Goal: Communication & Community: Connect with others

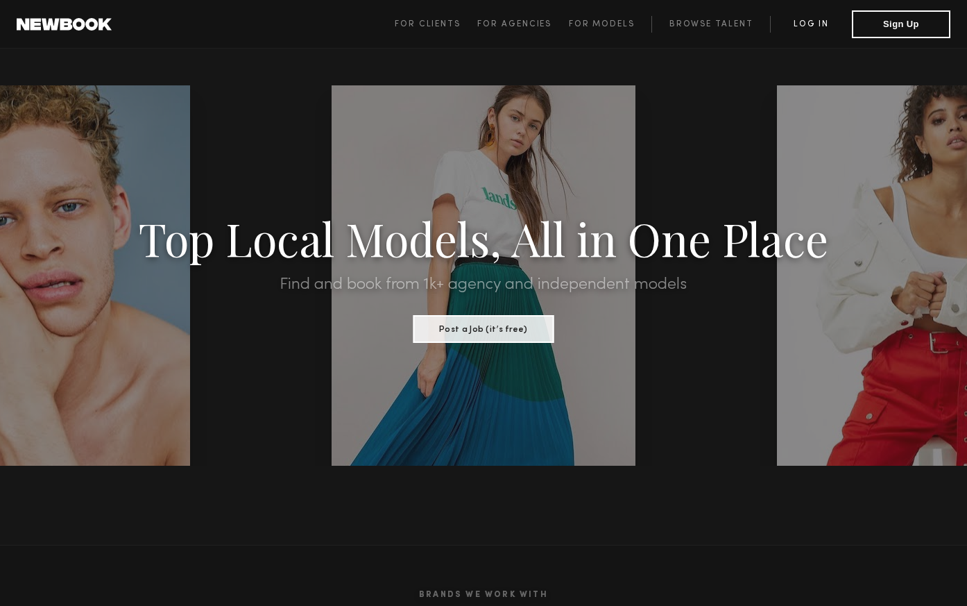
click at [812, 24] on link "Log in" at bounding box center [811, 24] width 82 height 17
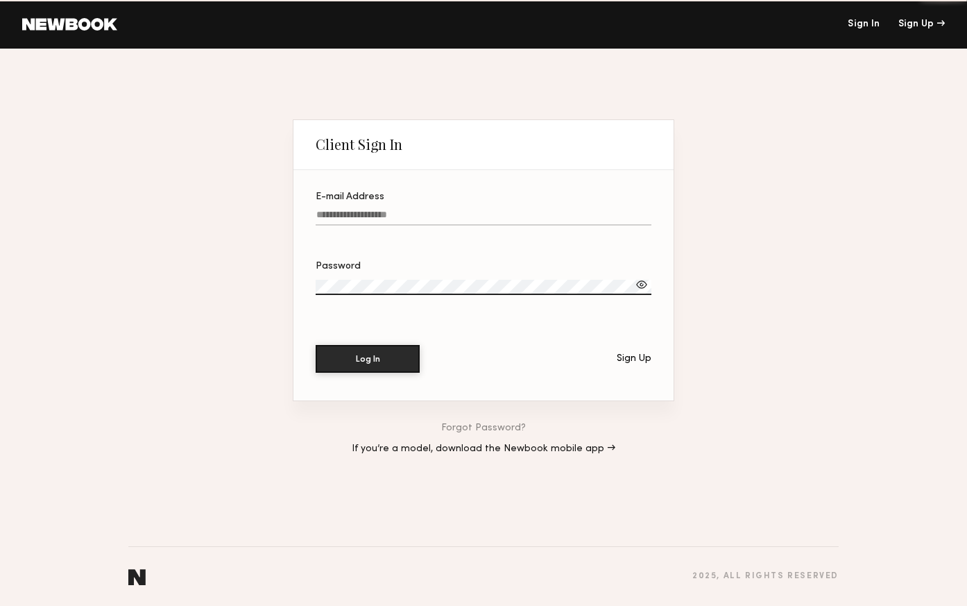
type input "**********"
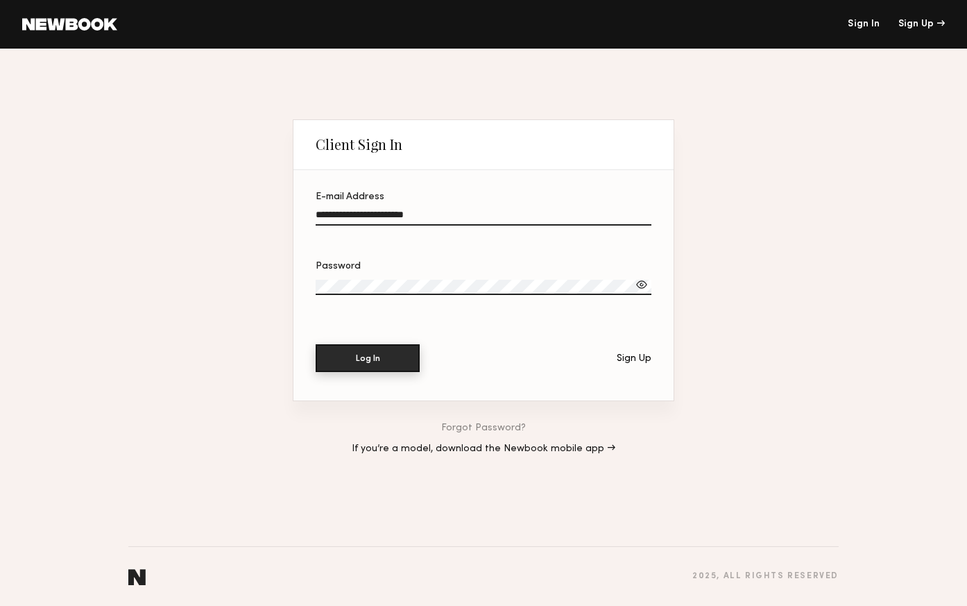
click at [370, 359] on button "Log In" at bounding box center [368, 358] width 104 height 28
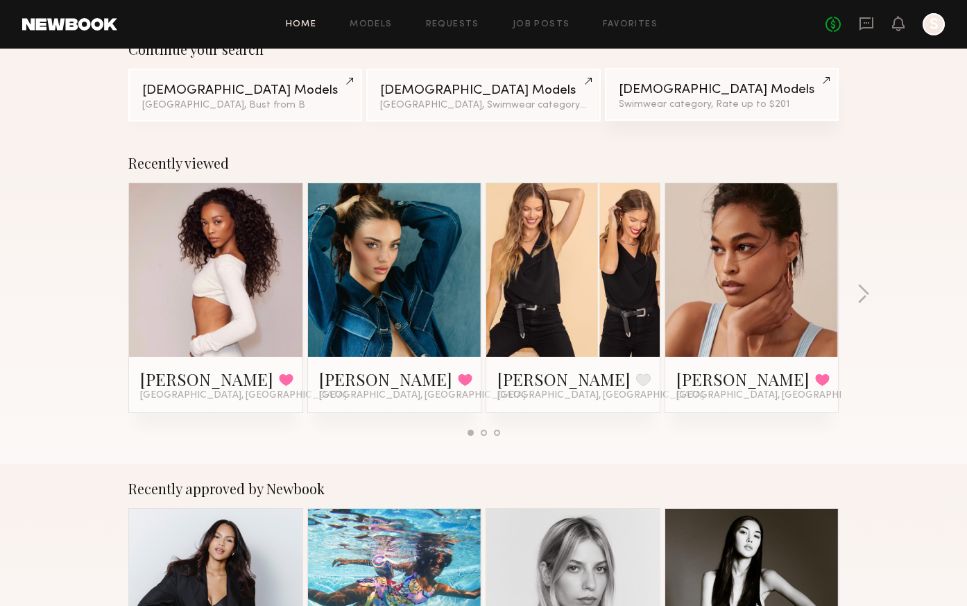
scroll to position [130, 0]
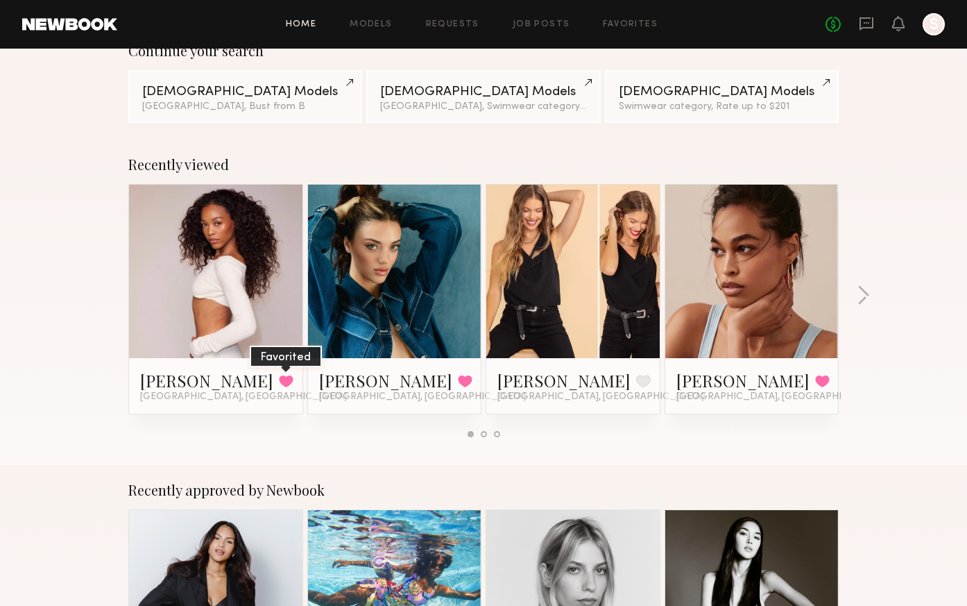
click at [279, 378] on button at bounding box center [286, 381] width 15 height 12
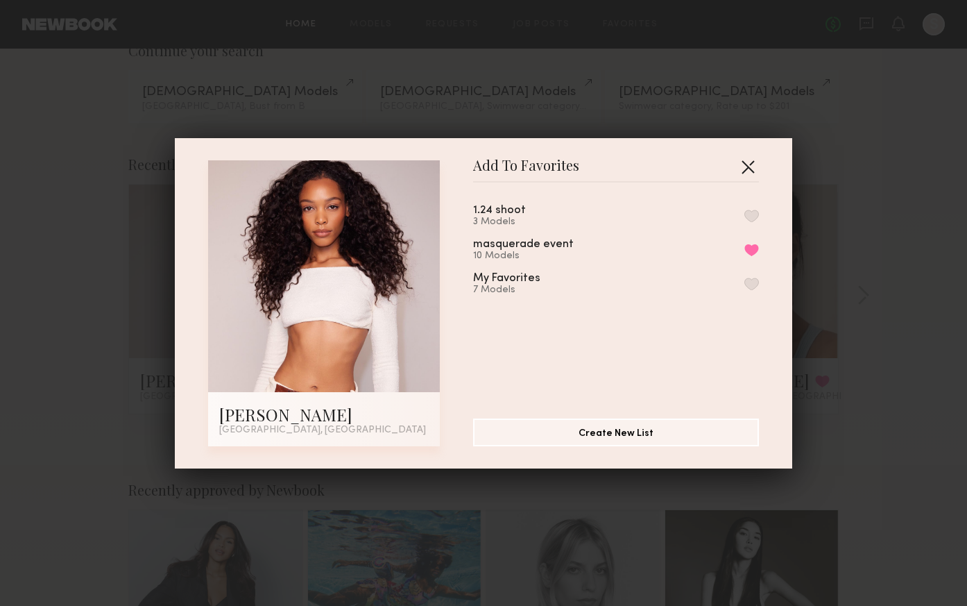
click at [740, 167] on button "button" at bounding box center [748, 166] width 22 height 22
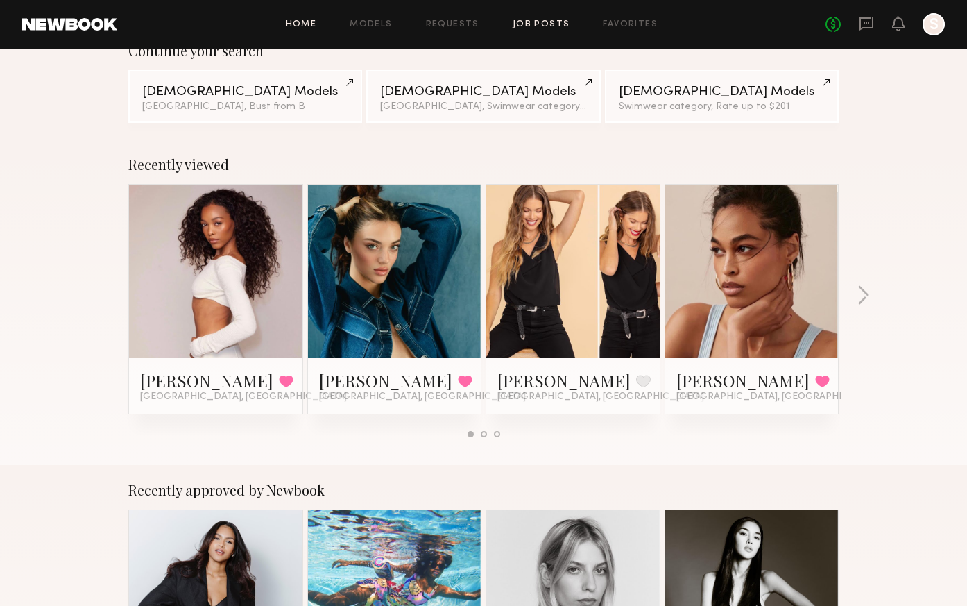
click at [561, 24] on link "Job Posts" at bounding box center [542, 24] width 58 height 9
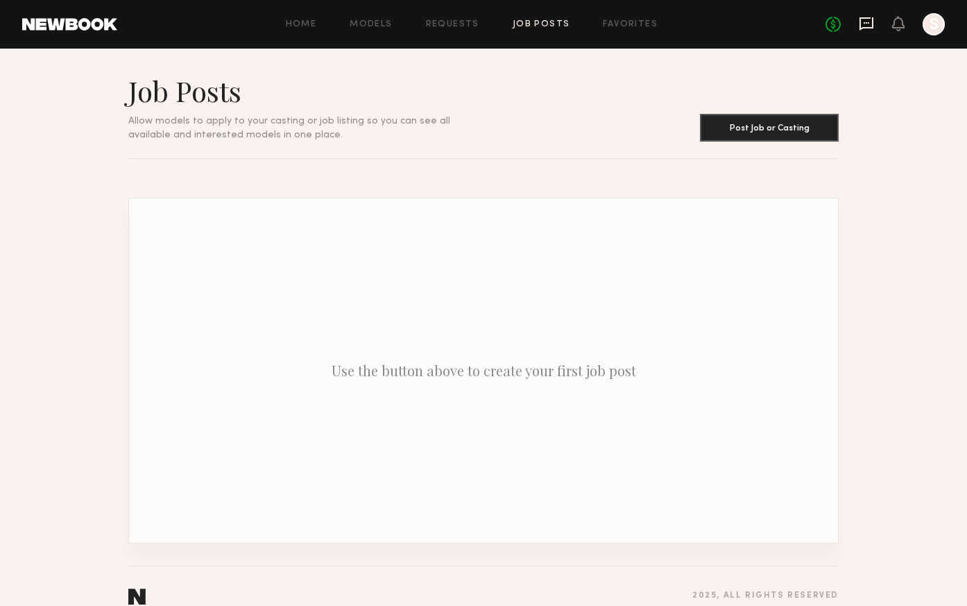
click at [860, 27] on icon at bounding box center [867, 23] width 14 height 13
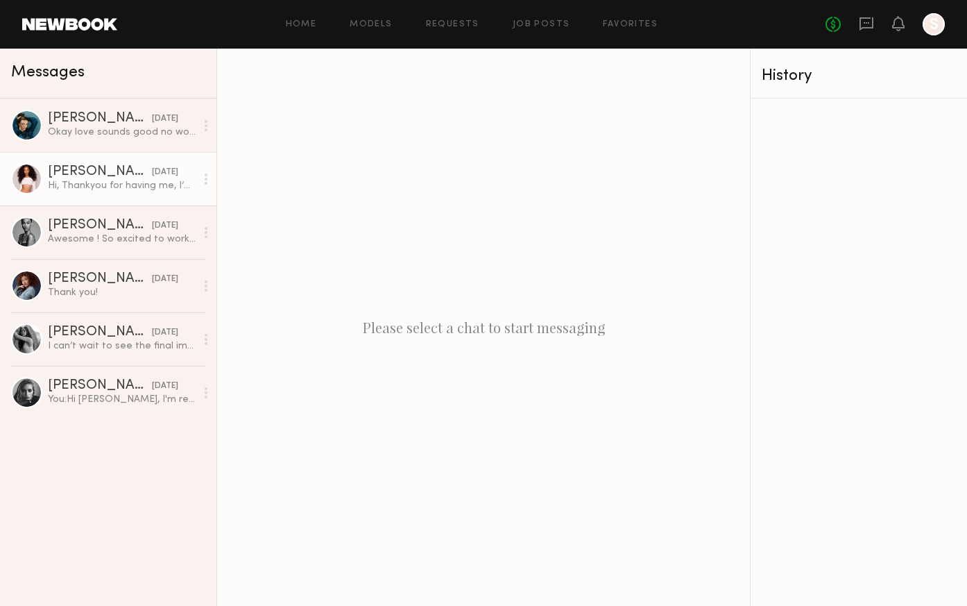
click at [121, 178] on div "Rhiyan A." at bounding box center [100, 172] width 104 height 14
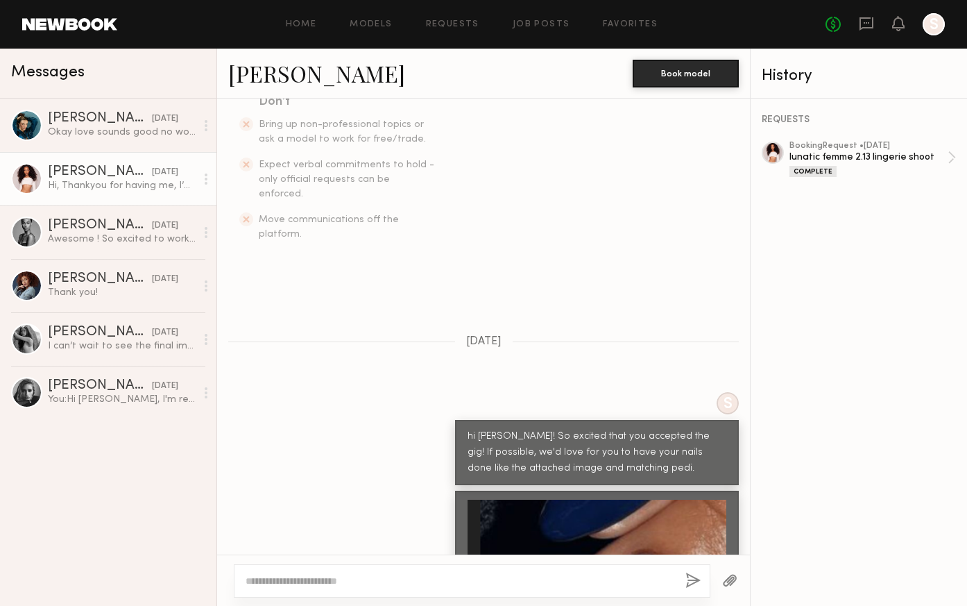
scroll to position [395, 0]
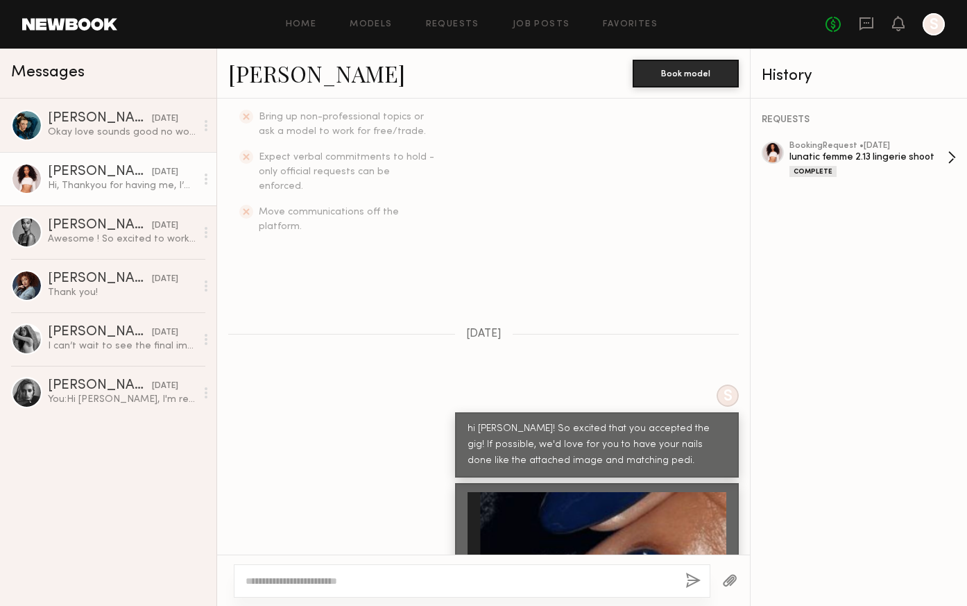
click at [857, 153] on div "lunatic femme 2.13 lingerie shoot" at bounding box center [868, 157] width 158 height 13
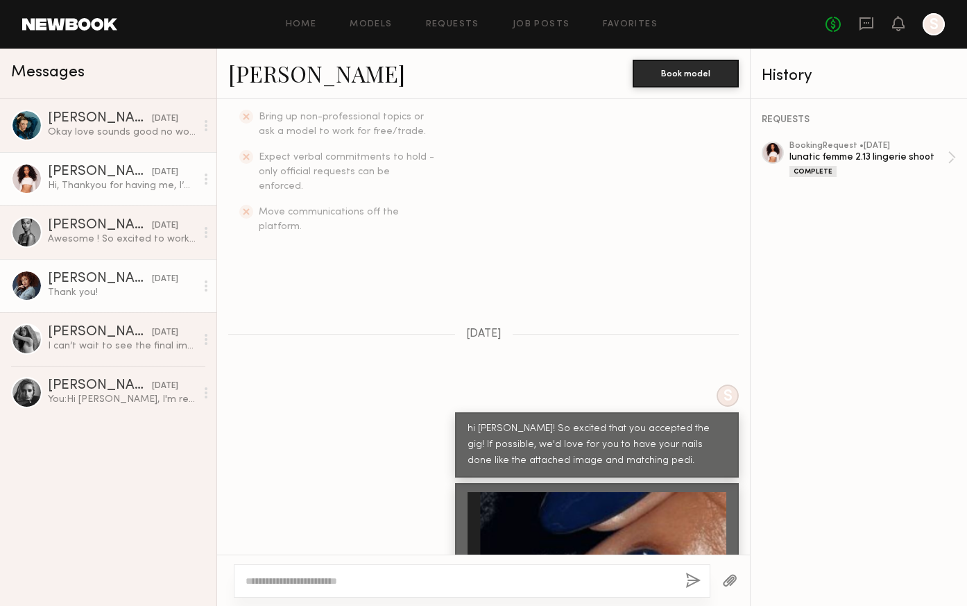
click at [85, 292] on div "Thank you!" at bounding box center [122, 292] width 148 height 13
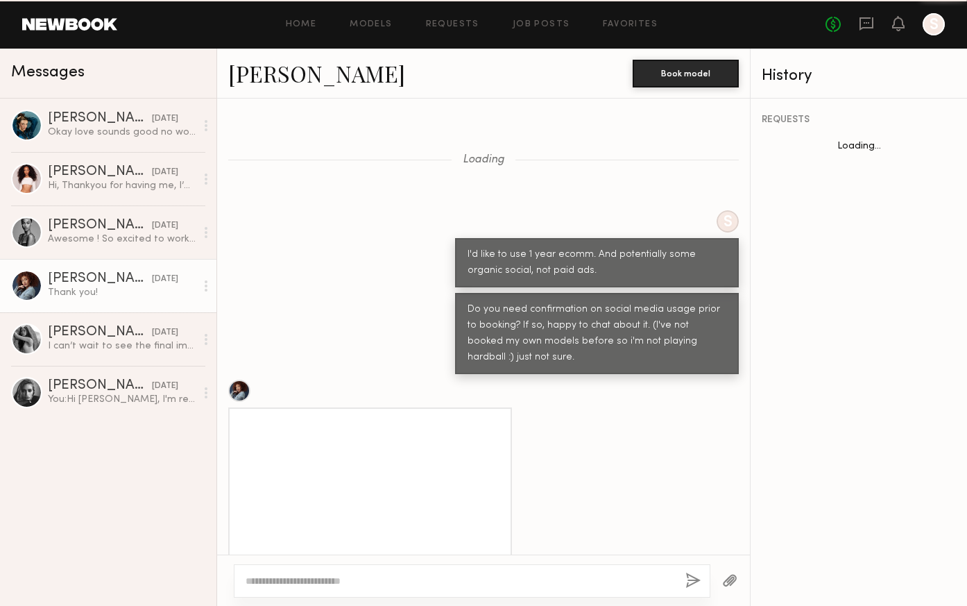
scroll to position [1097, 0]
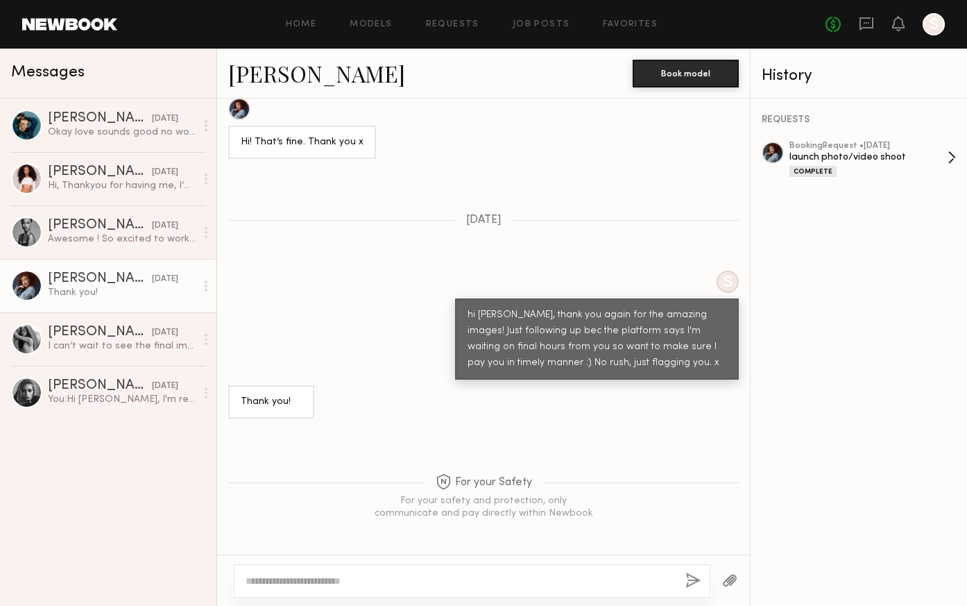
click at [816, 145] on div "booking Request • 11/15/2022" at bounding box center [868, 146] width 158 height 9
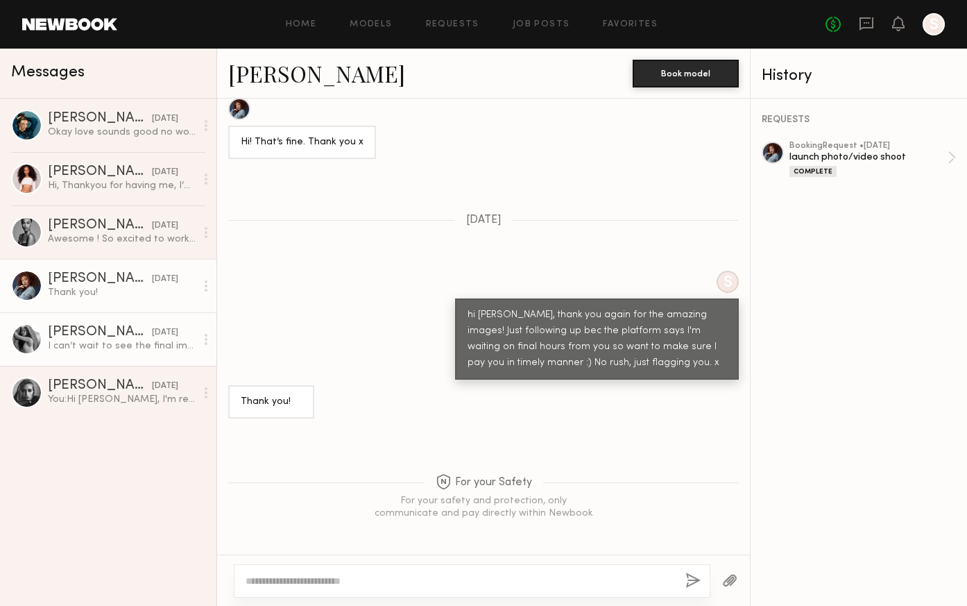
click at [59, 333] on div "Nicole Z." at bounding box center [100, 332] width 104 height 14
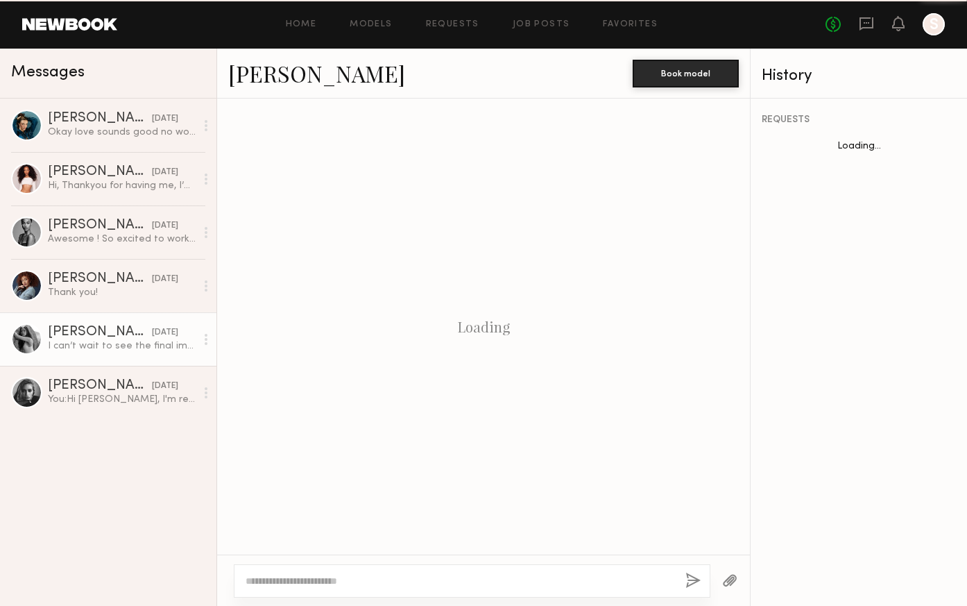
scroll to position [595, 0]
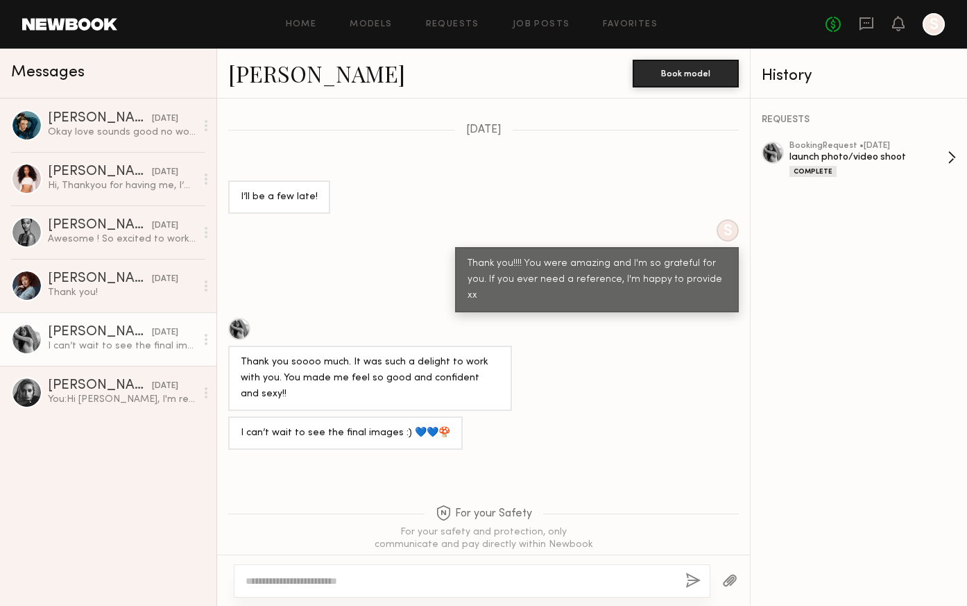
click at [860, 161] on div "launch photo/video shoot" at bounding box center [868, 157] width 158 height 13
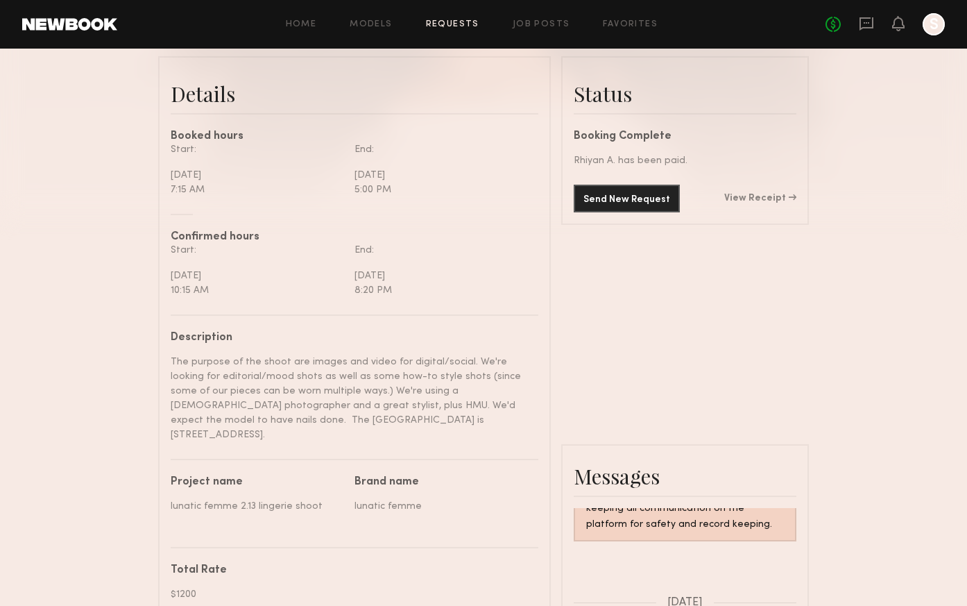
scroll to position [342, 0]
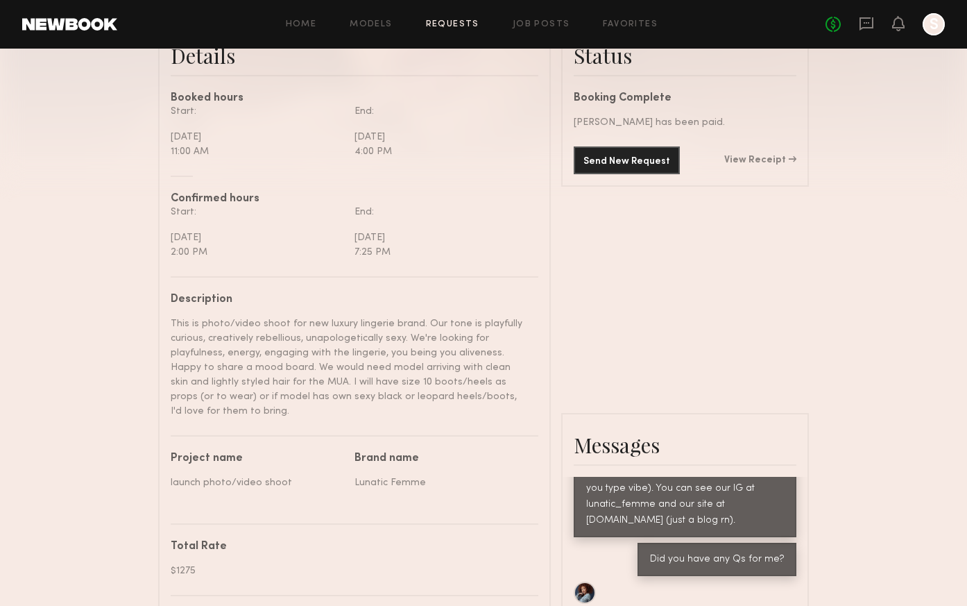
scroll to position [365, 0]
